Goal: Transaction & Acquisition: Download file/media

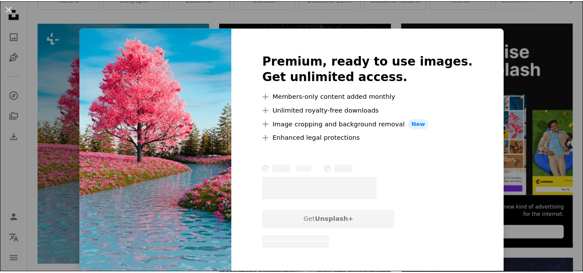
scroll to position [193, 0]
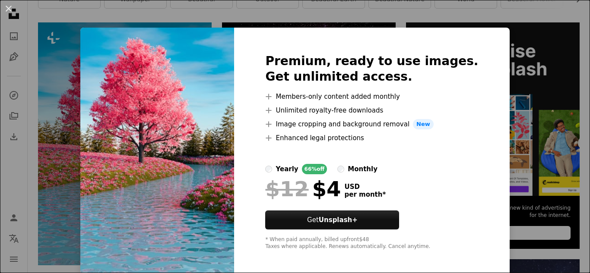
click at [132, 176] on img at bounding box center [157, 152] width 154 height 249
drag, startPoint x: 132, startPoint y: 176, endPoint x: 108, endPoint y: 174, distance: 23.5
click at [131, 176] on img at bounding box center [157, 152] width 154 height 249
click at [79, 170] on div "An X shape Premium, ready to use images. Get unlimited access. A plus sign Memb…" at bounding box center [295, 136] width 590 height 273
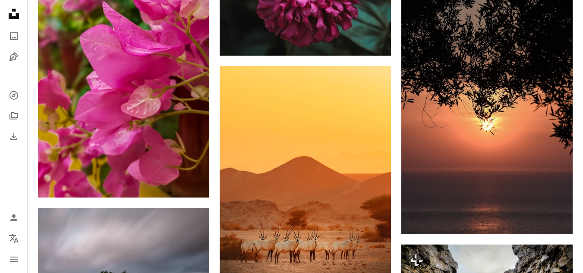
scroll to position [738, 0]
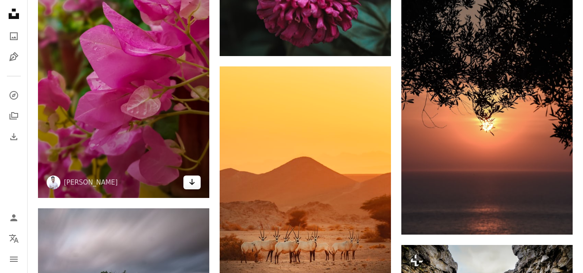
click at [192, 183] on icon "Download" at bounding box center [193, 182] width 6 height 6
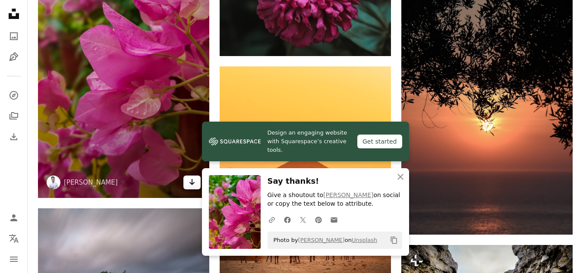
click at [191, 183] on icon "Arrow pointing down" at bounding box center [192, 182] width 7 height 10
click at [191, 184] on icon "Download" at bounding box center [193, 182] width 6 height 6
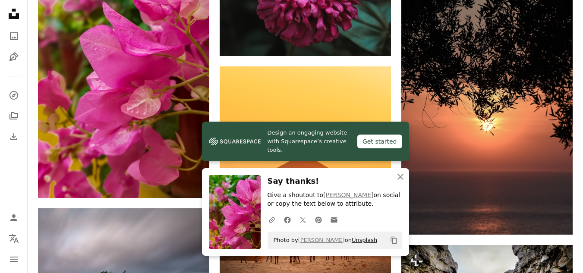
click at [352, 242] on link "Unsplash" at bounding box center [364, 240] width 25 height 6
click at [397, 178] on icon "An X shape" at bounding box center [401, 177] width 10 height 10
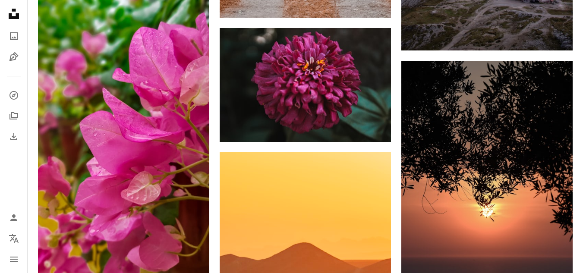
scroll to position [650, 0]
